Goal: Task Accomplishment & Management: Manage account settings

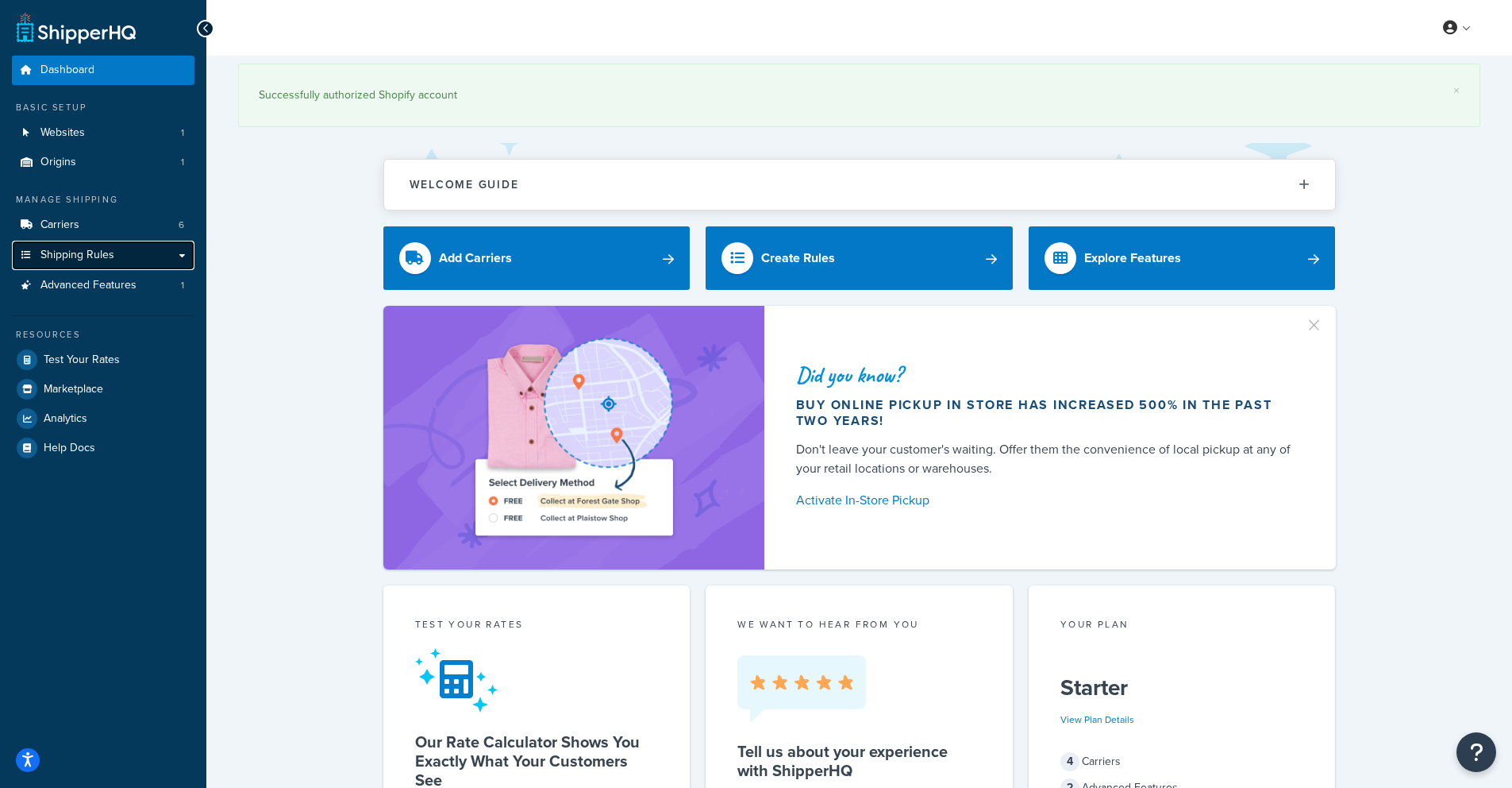
click at [90, 256] on span "Shipping Rules" at bounding box center [78, 256] width 74 height 13
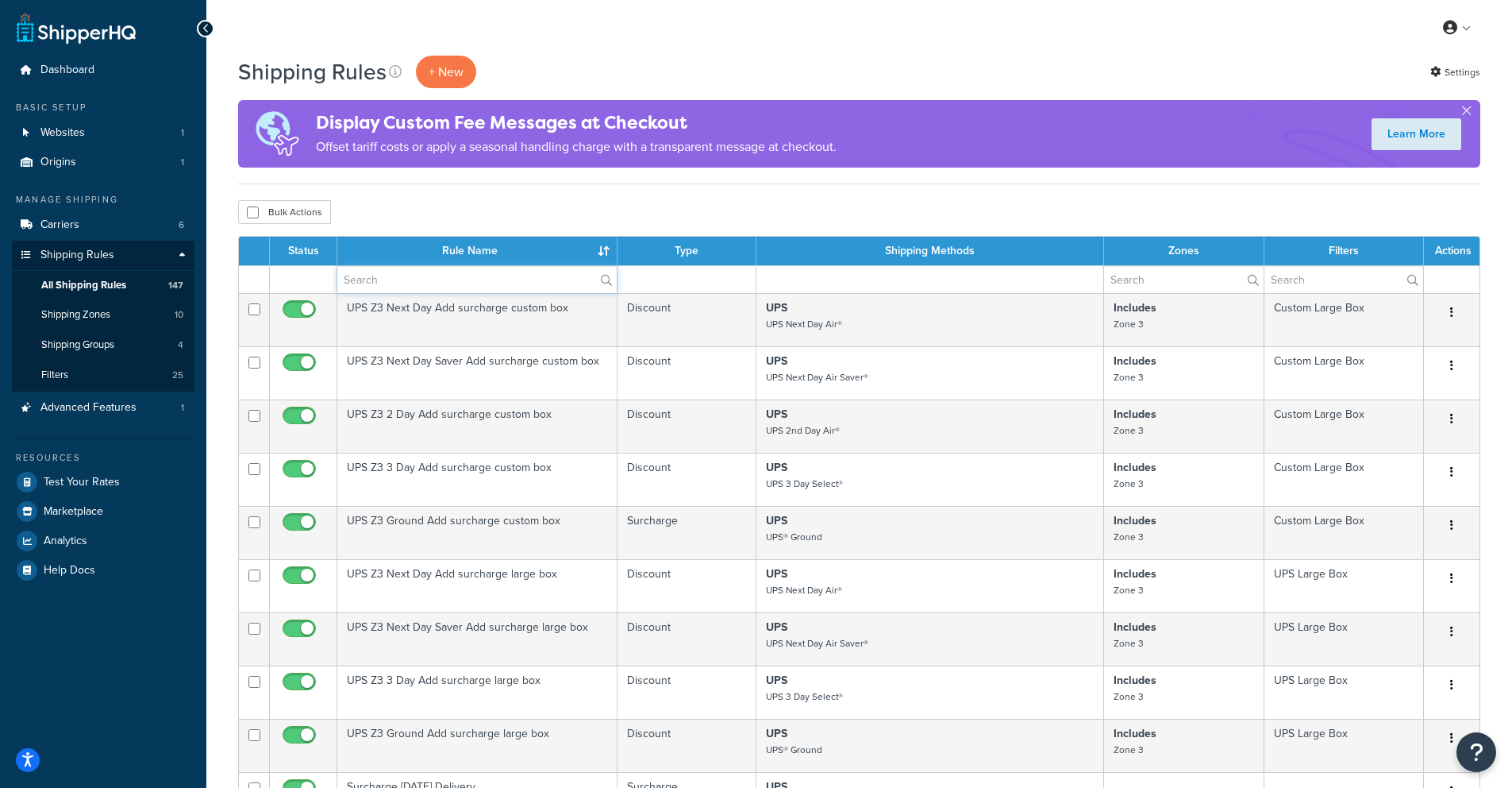
click at [397, 282] on input "text" at bounding box center [476, 279] width 279 height 27
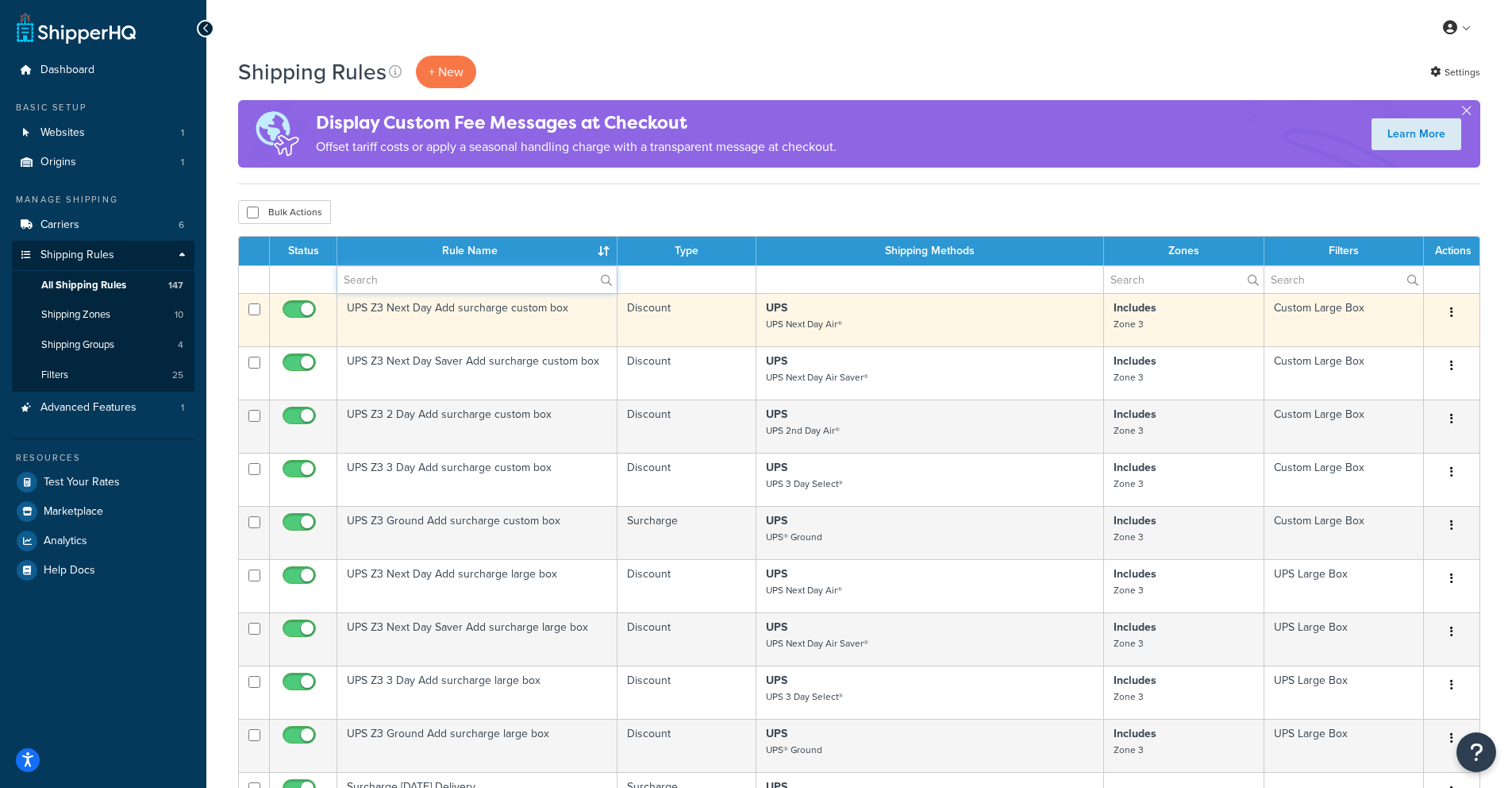
type input "hide"
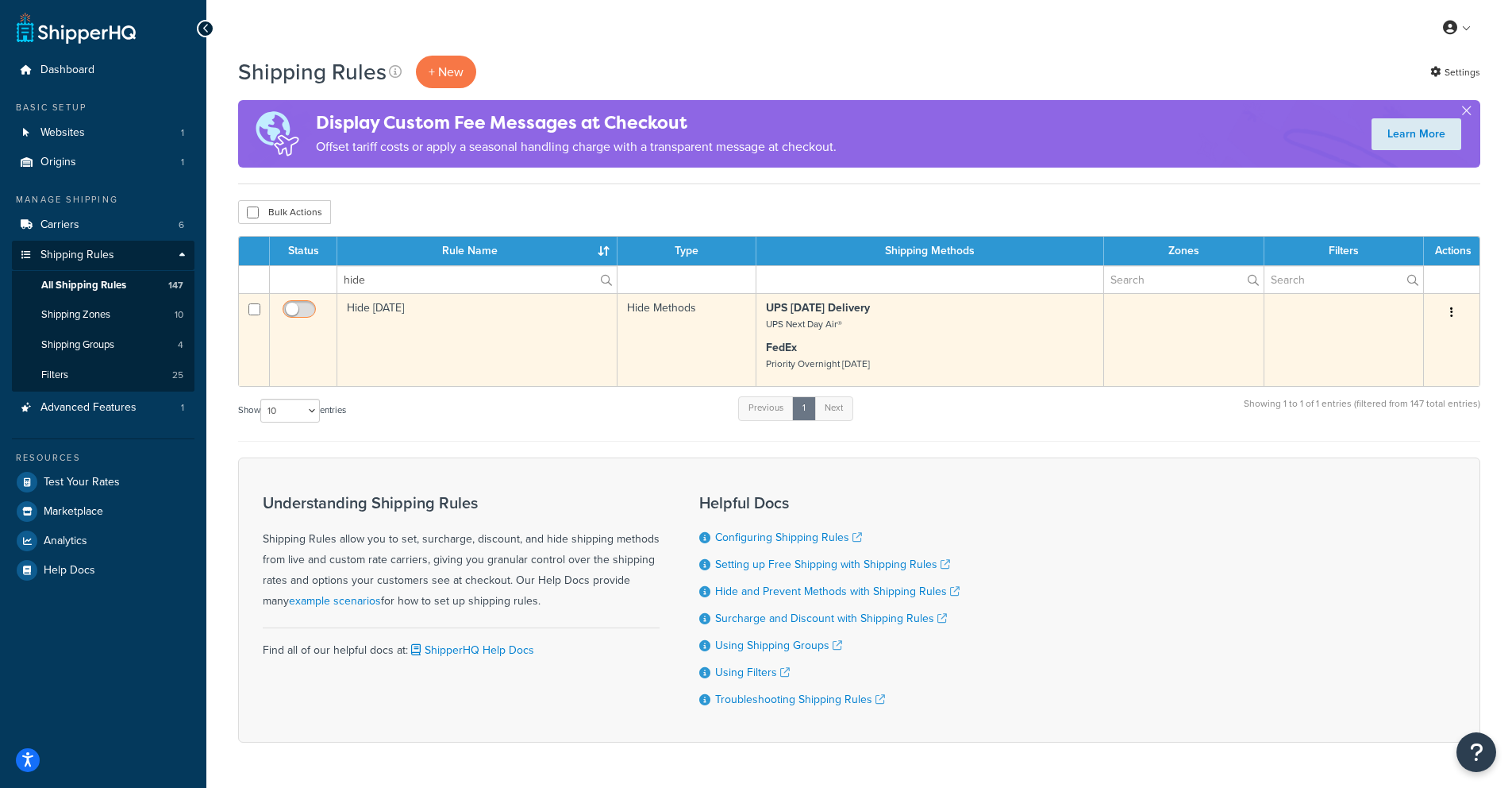
click at [298, 310] on input "checkbox" at bounding box center [301, 314] width 44 height 20
checkbox input "true"
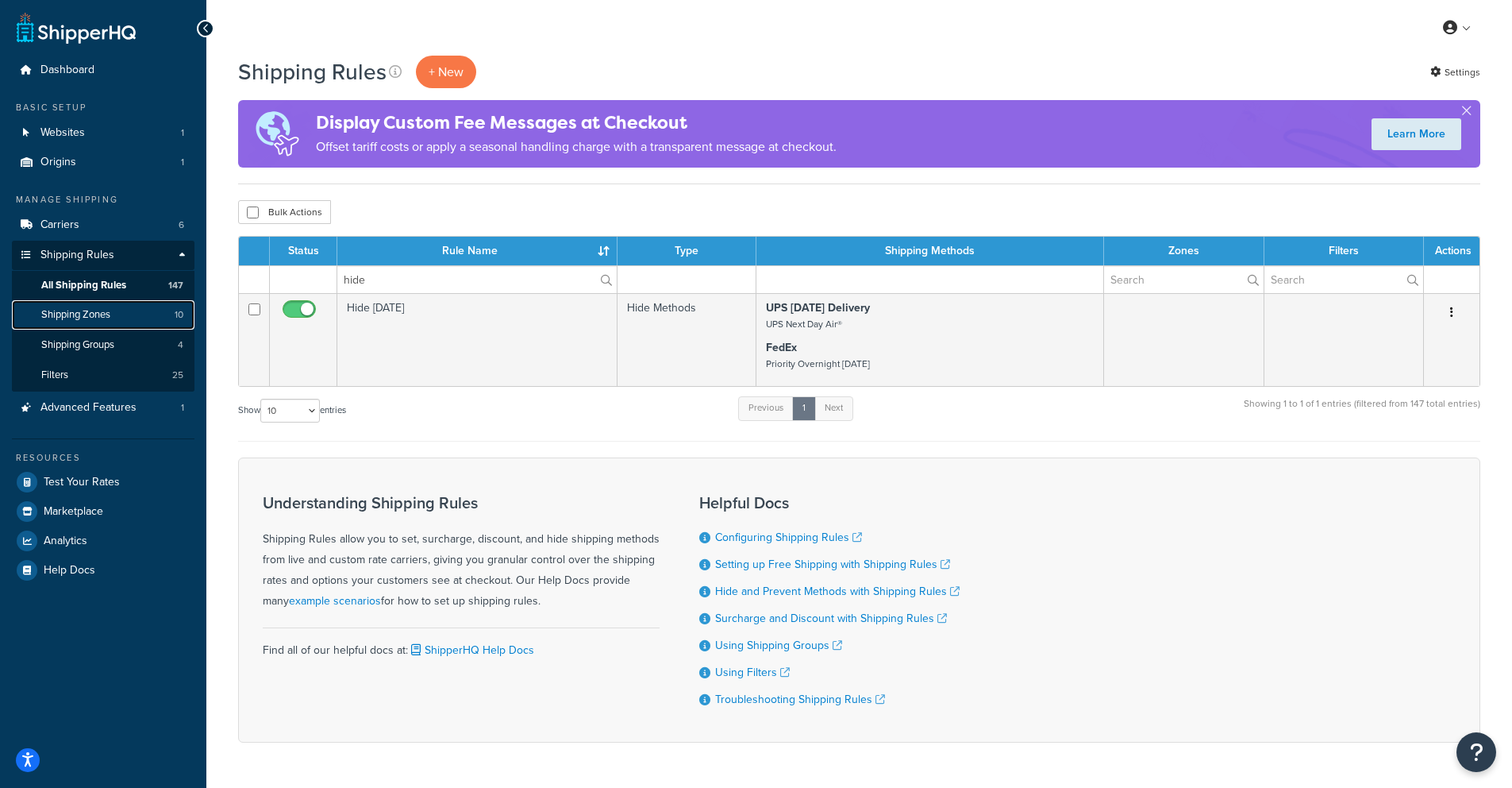
click at [67, 312] on span "Shipping Zones" at bounding box center [76, 315] width 69 height 13
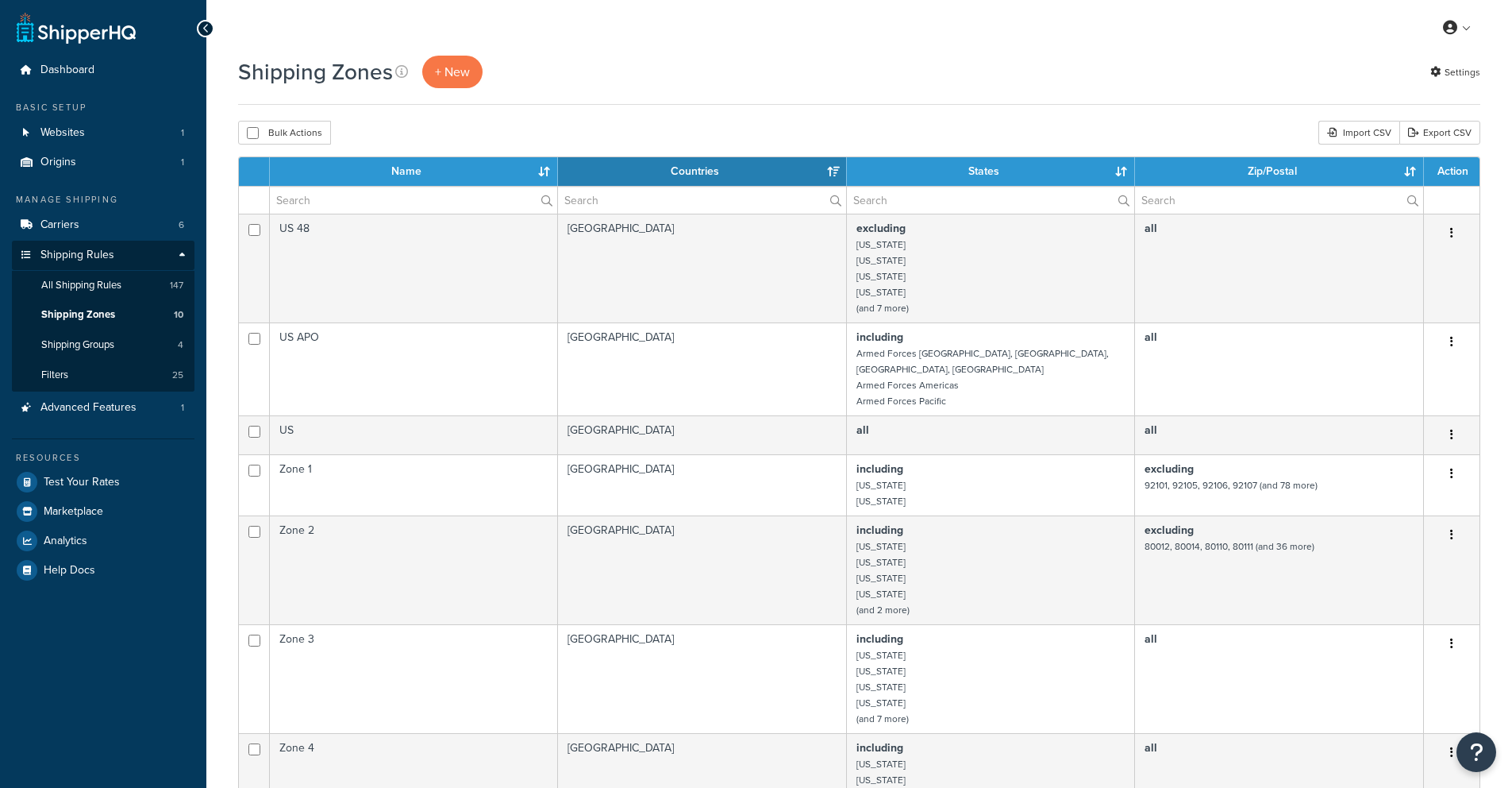
select select "15"
click at [80, 287] on span "All Shipping Rules" at bounding box center [81, 285] width 80 height 13
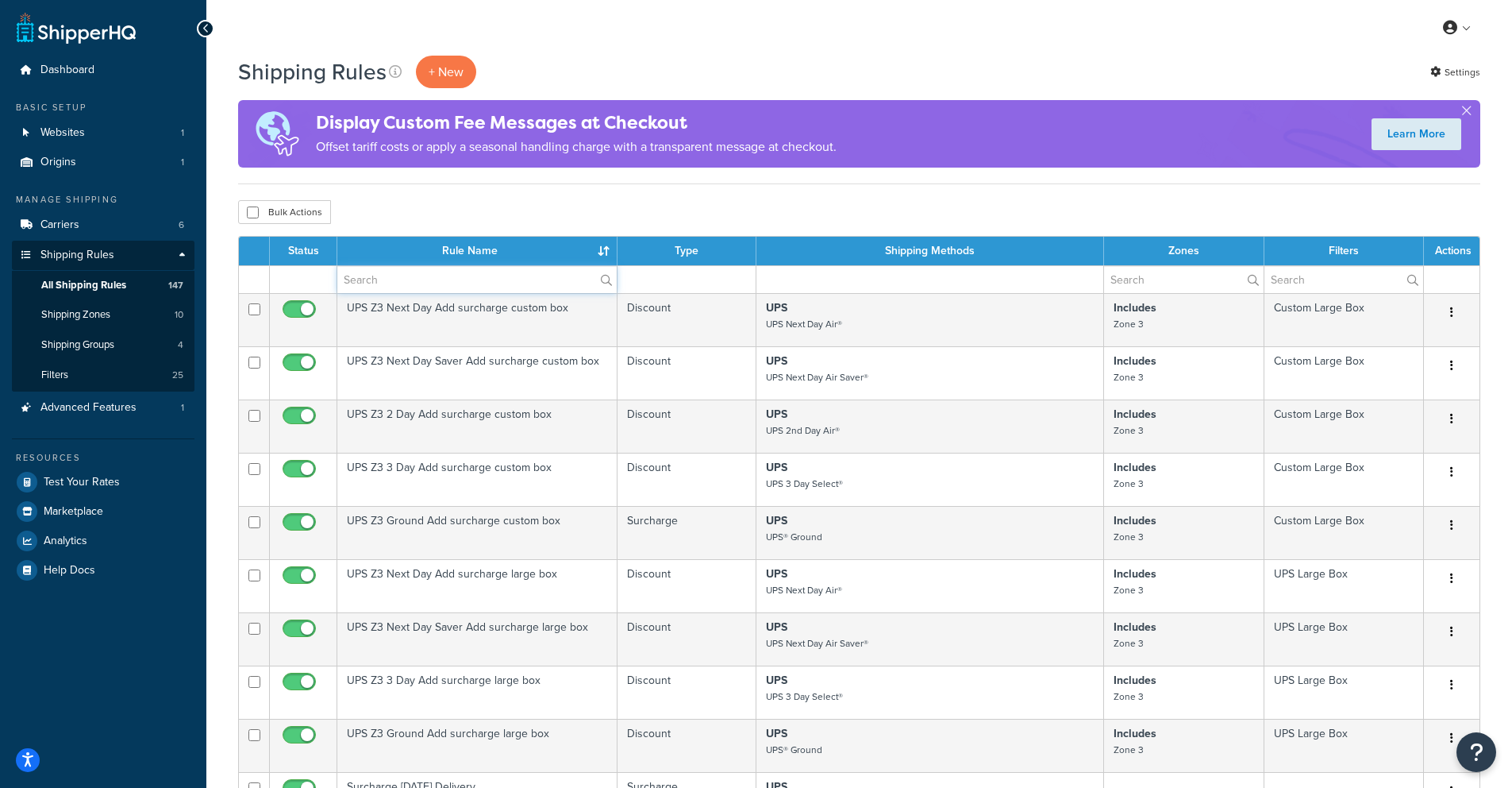
click at [417, 283] on input "text" at bounding box center [476, 279] width 279 height 27
type input "hide"
